Goal: Transaction & Acquisition: Book appointment/travel/reservation

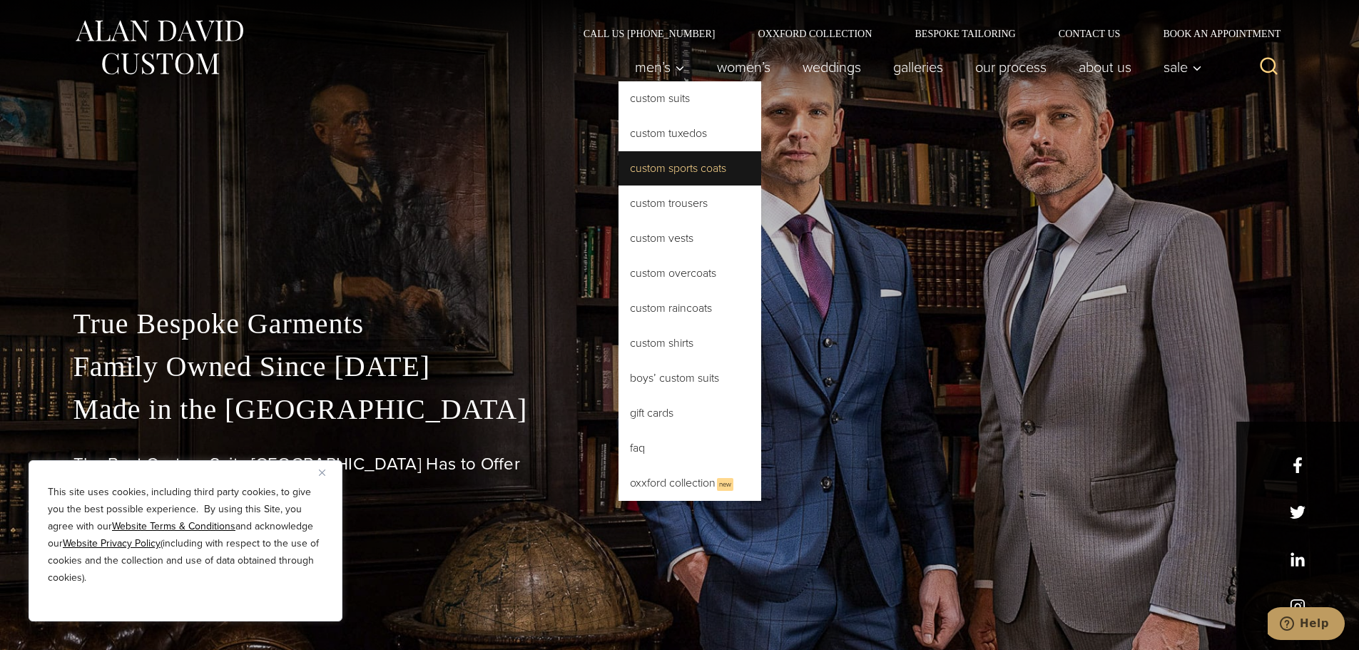
click at [660, 166] on link "Custom Sports Coats" at bounding box center [689, 168] width 143 height 34
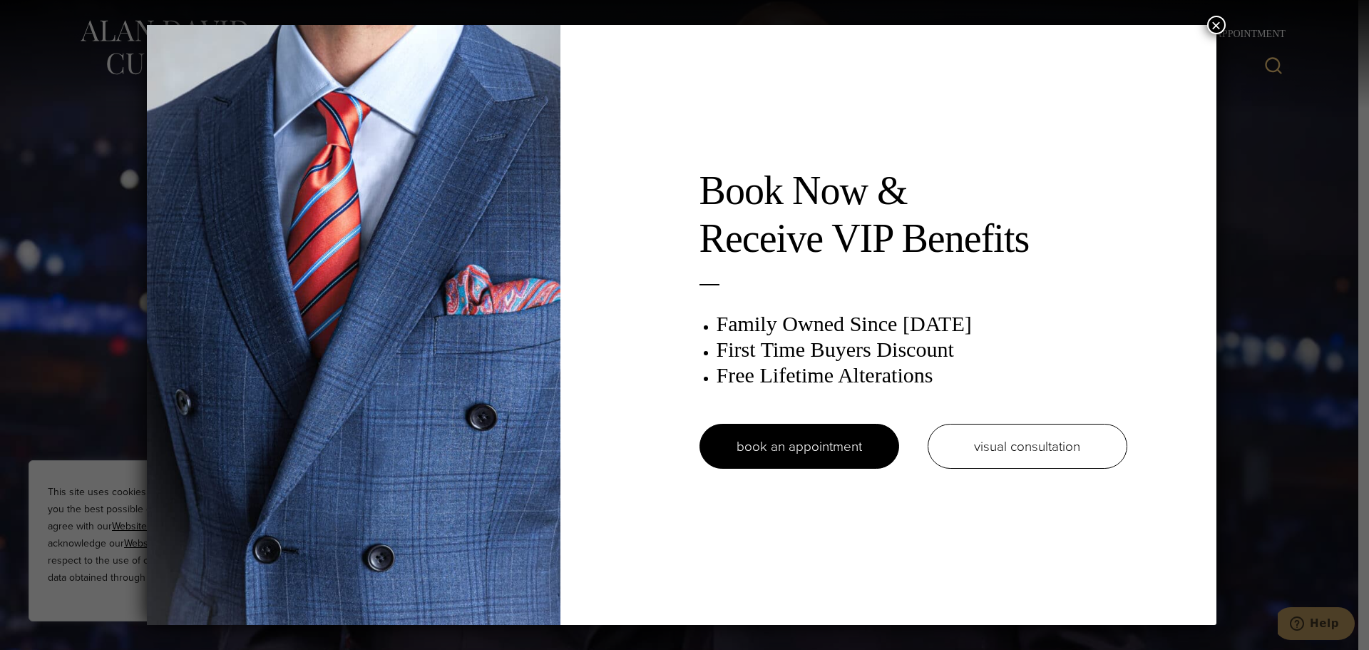
click at [1224, 24] on button "×" at bounding box center [1217, 25] width 19 height 19
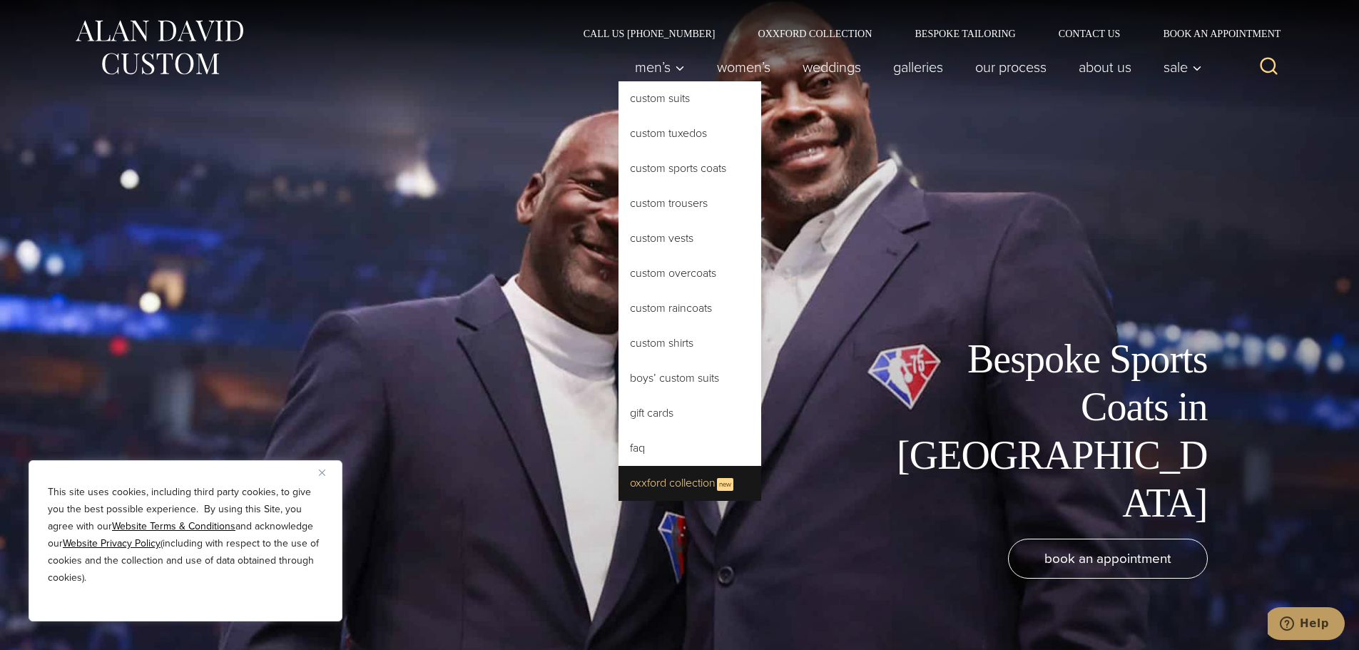
click at [645, 491] on link "Oxxford Collection New" at bounding box center [689, 483] width 143 height 35
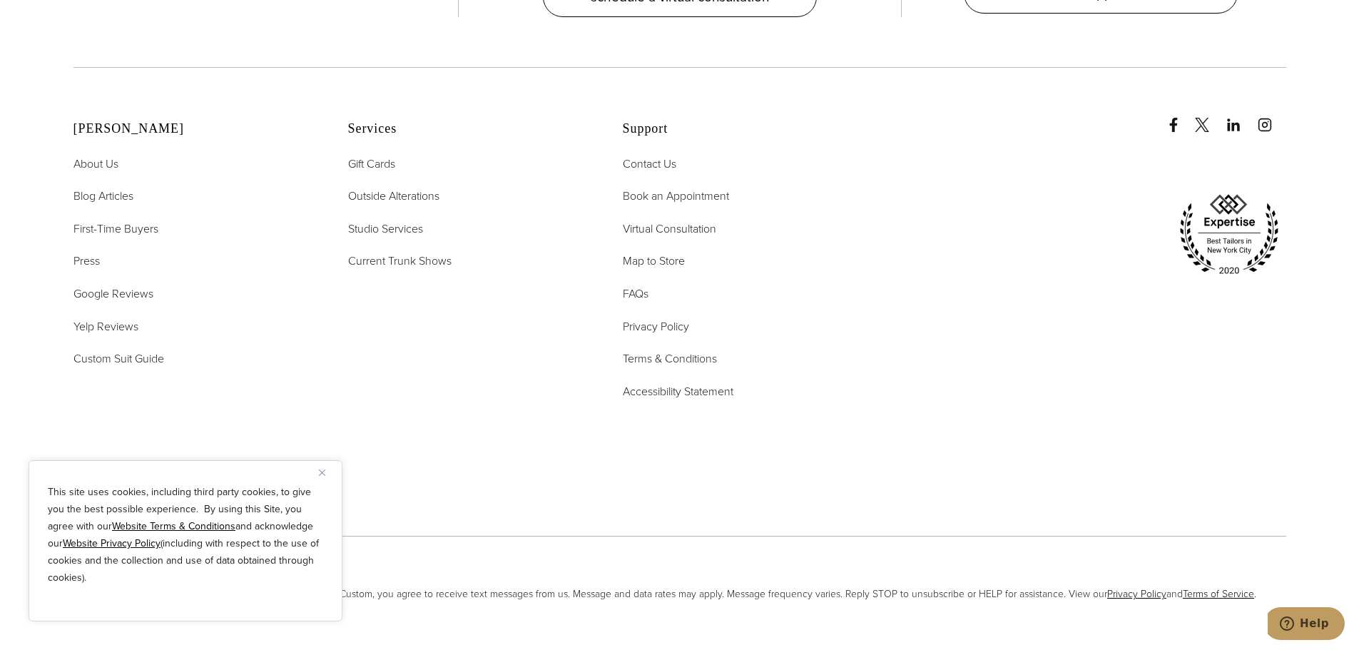
scroll to position [6125, 0]
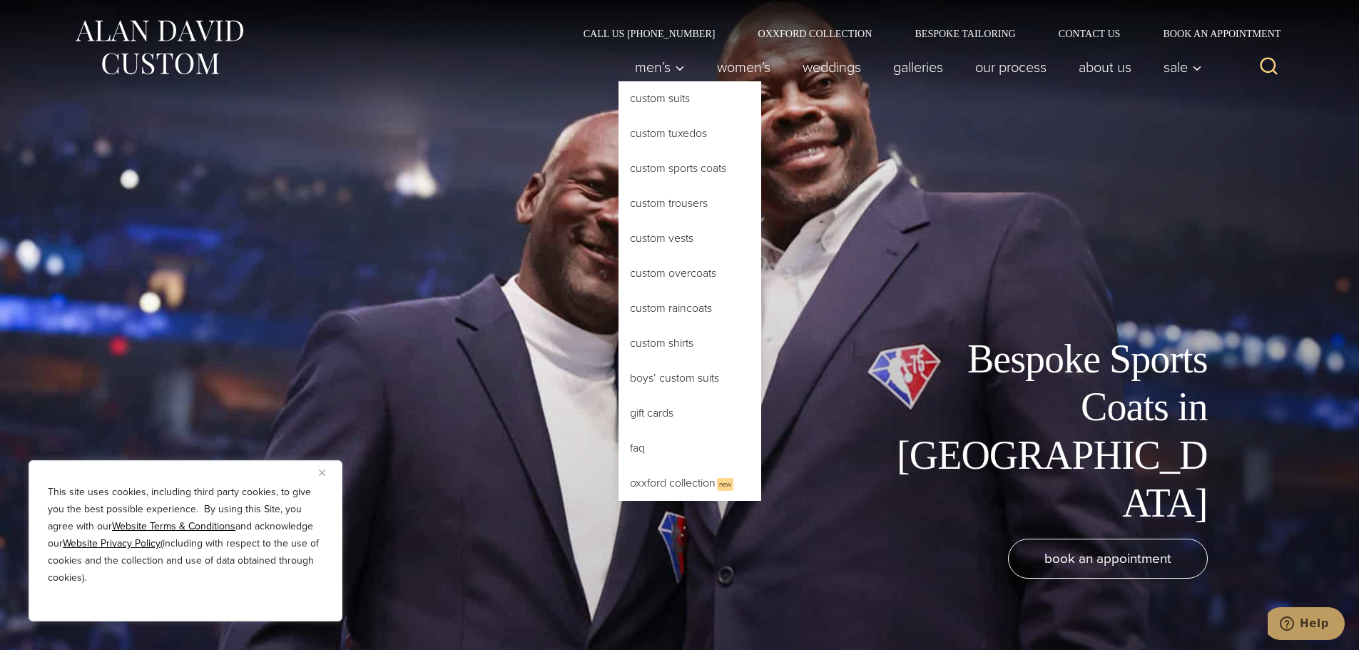
click at [686, 169] on link "Custom Sports Coats" at bounding box center [689, 168] width 143 height 34
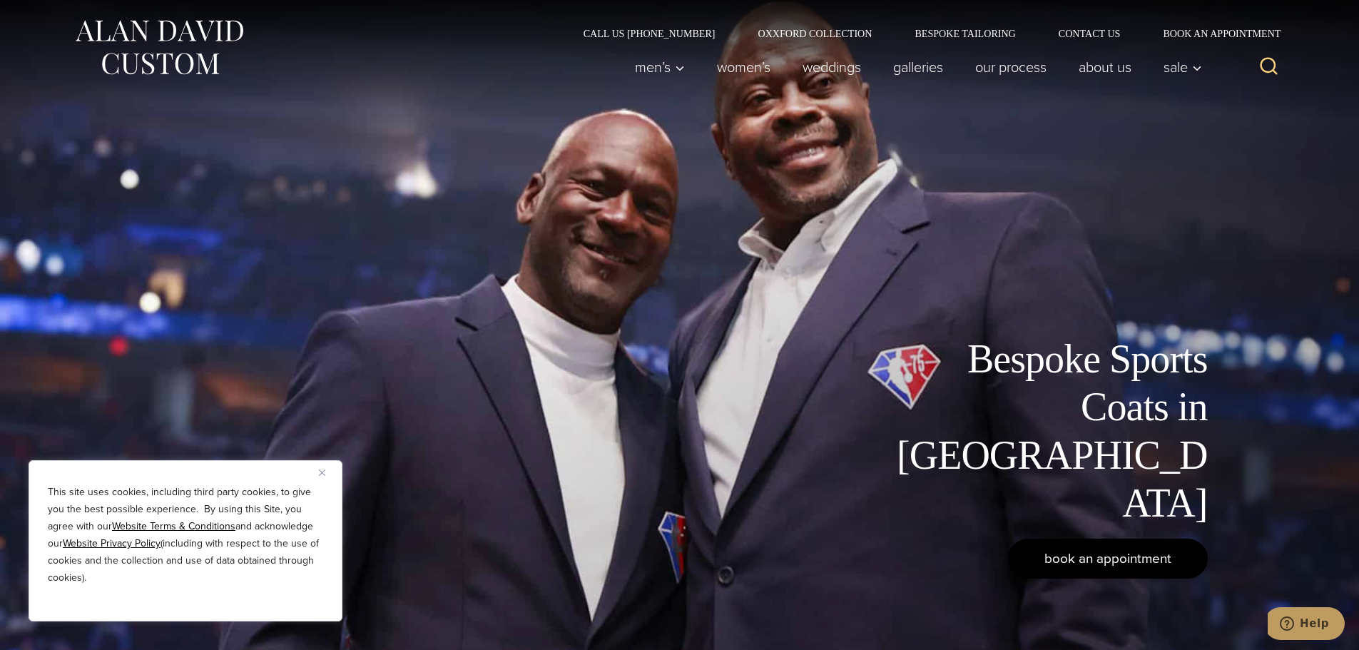
click at [1116, 560] on span "book an appointment" at bounding box center [1107, 558] width 127 height 21
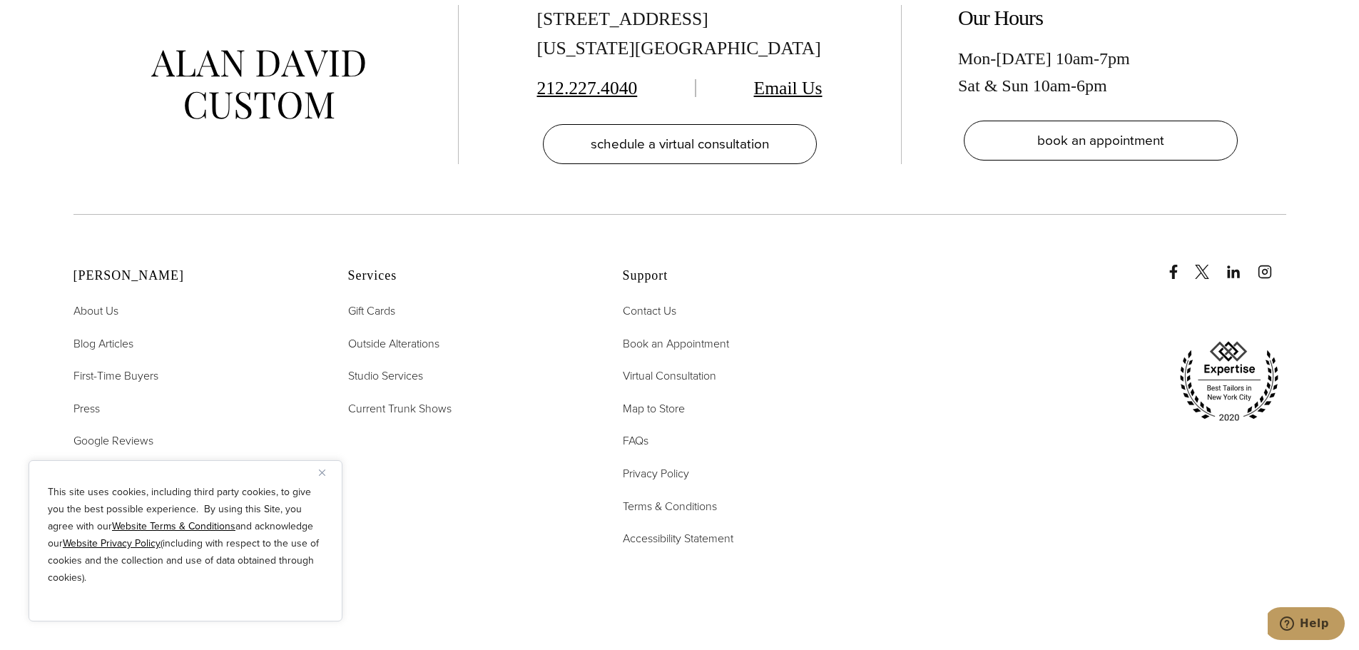
scroll to position [3138, 0]
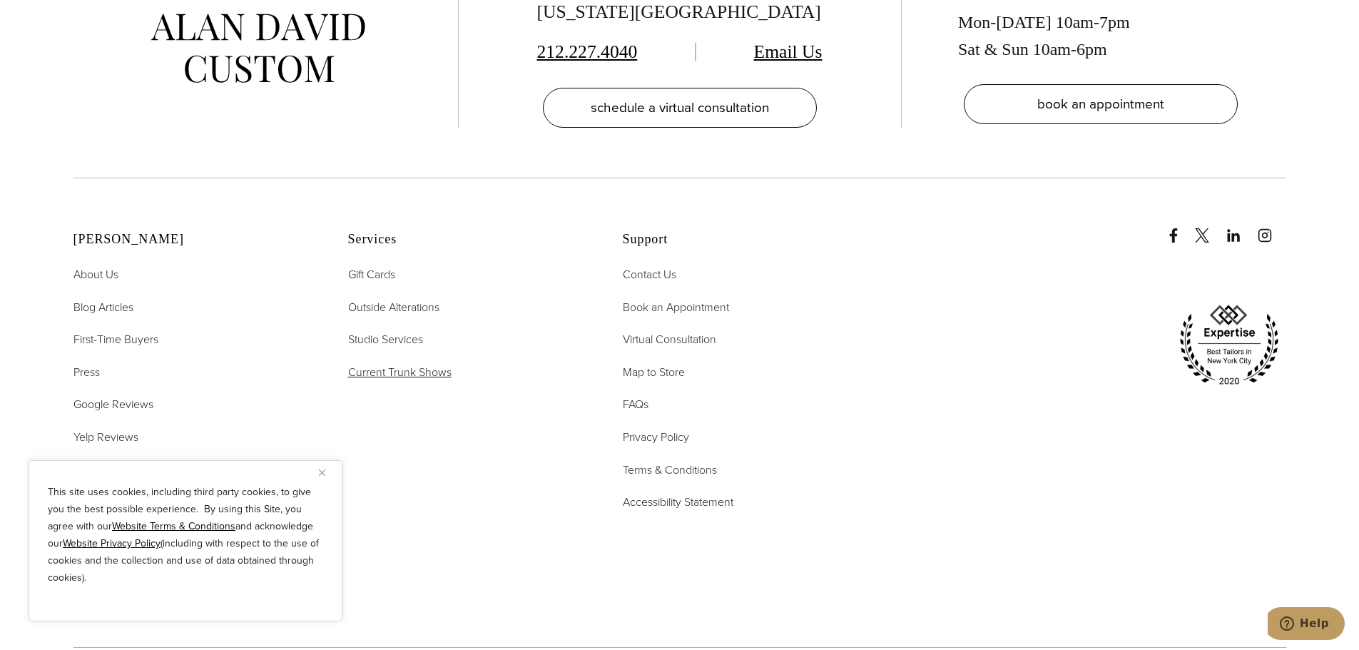
click at [379, 364] on span "Current Trunk Shows" at bounding box center [399, 372] width 103 height 16
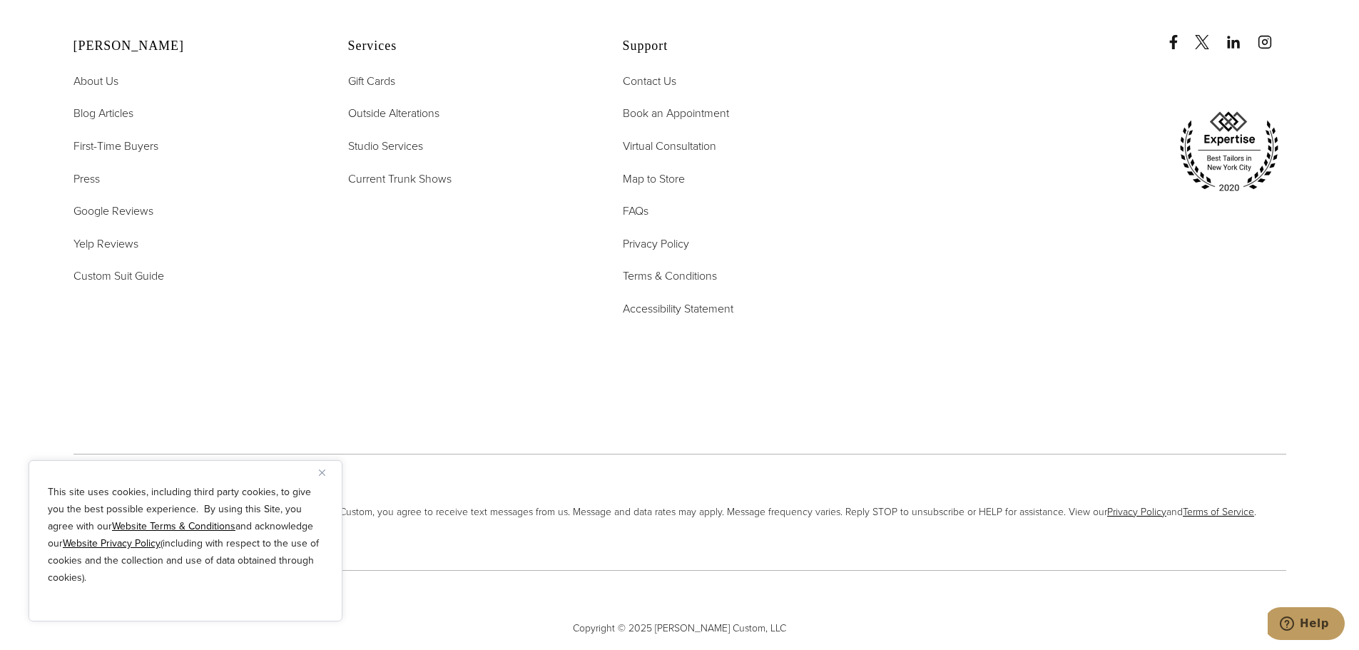
scroll to position [6187, 0]
